Goal: Information Seeking & Learning: Check status

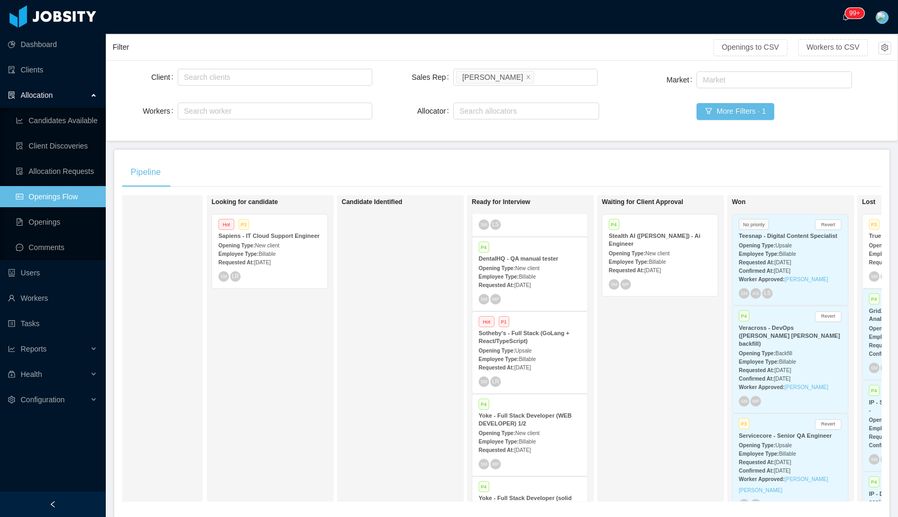
scroll to position [347, 0]
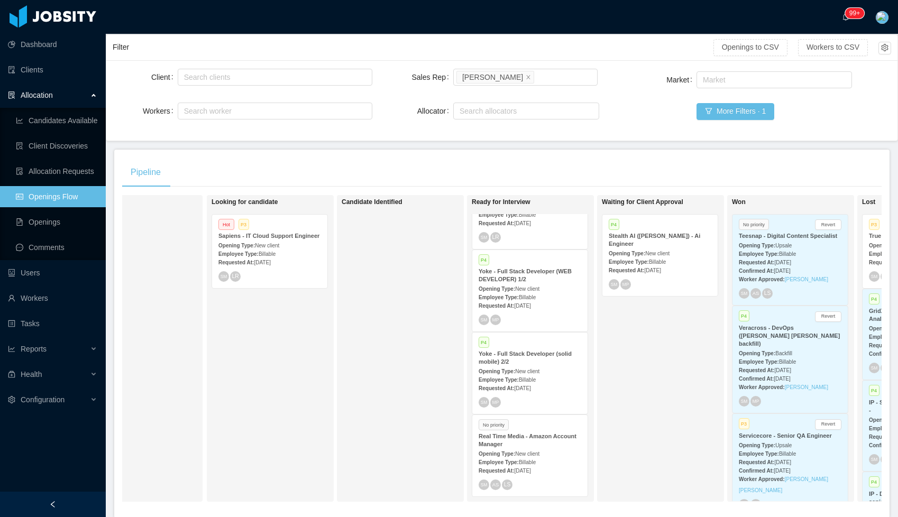
click at [530, 305] on span "[DATE]" at bounding box center [522, 306] width 16 height 6
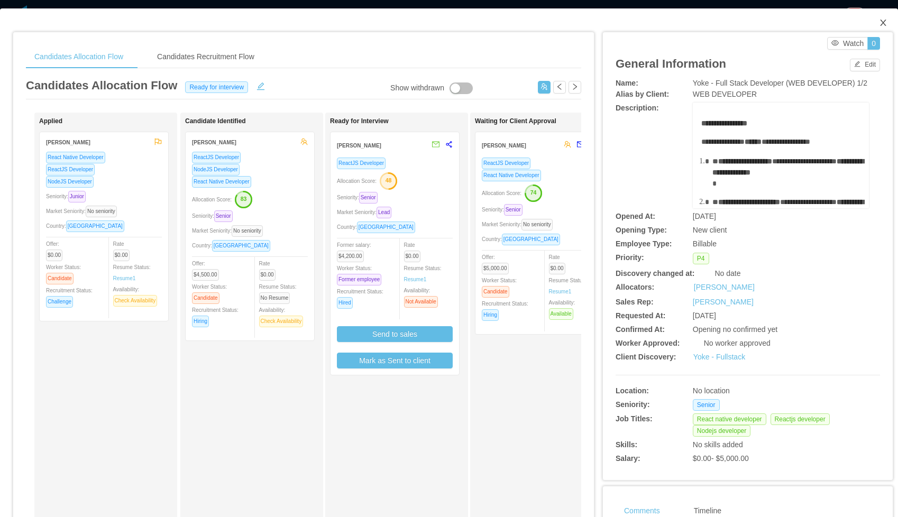
click at [882, 23] on icon "icon: close" at bounding box center [883, 23] width 6 height 6
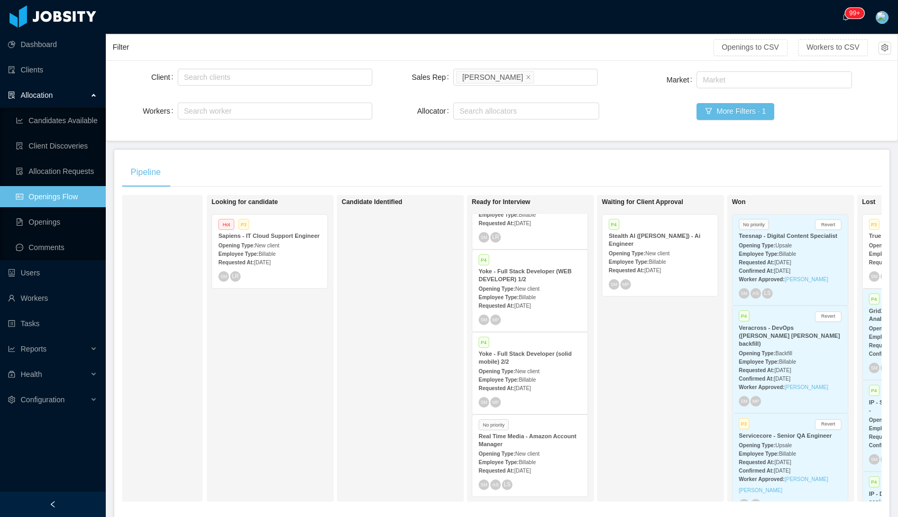
click at [512, 387] on strong "Requested At:" at bounding box center [496, 389] width 35 height 6
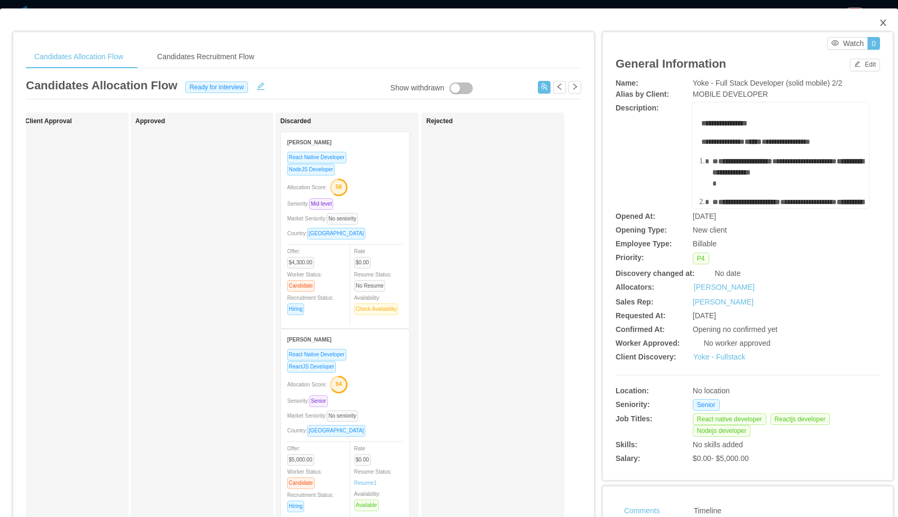
click at [886, 20] on icon "icon: close" at bounding box center [883, 23] width 8 height 8
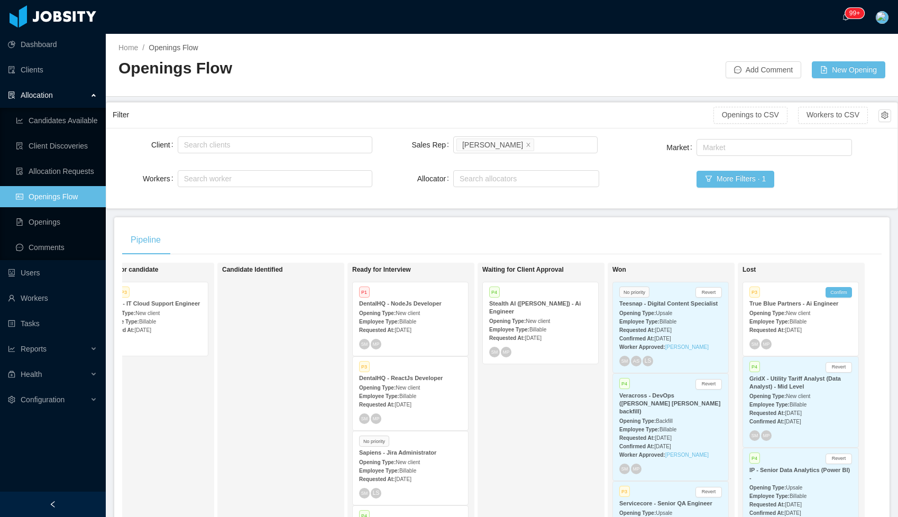
click at [567, 359] on div "P4 Stealth AI ([PERSON_NAME]) - Ai Engineer Opening Type: New client Employee T…" at bounding box center [540, 322] width 115 height 81
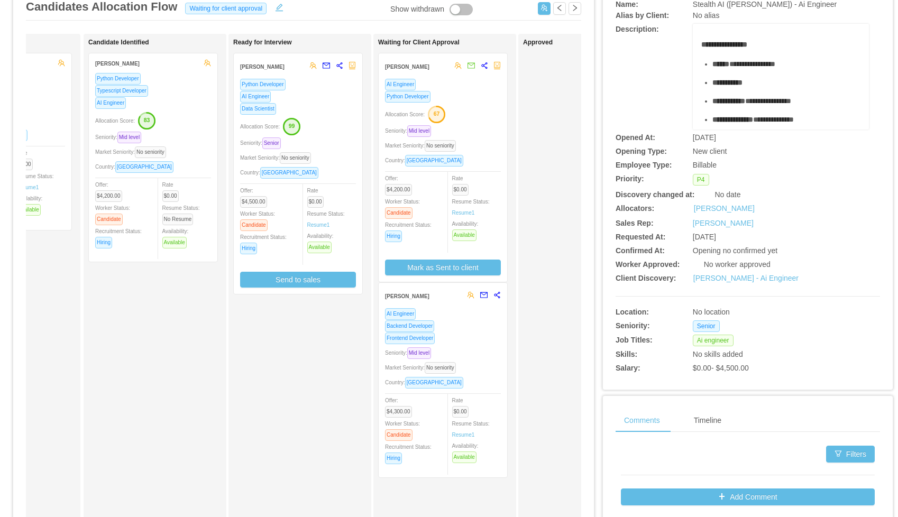
scroll to position [78, 0]
